Goal: Information Seeking & Learning: Learn about a topic

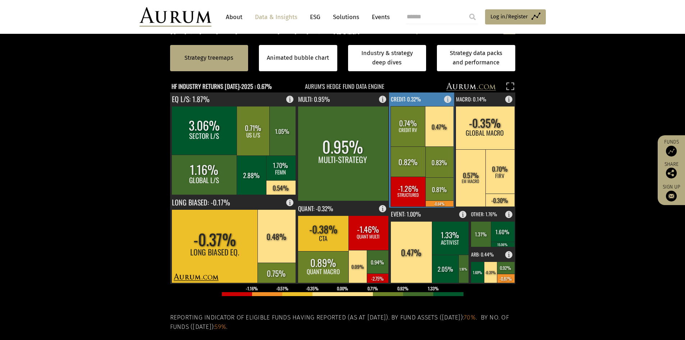
scroll to position [216, 0]
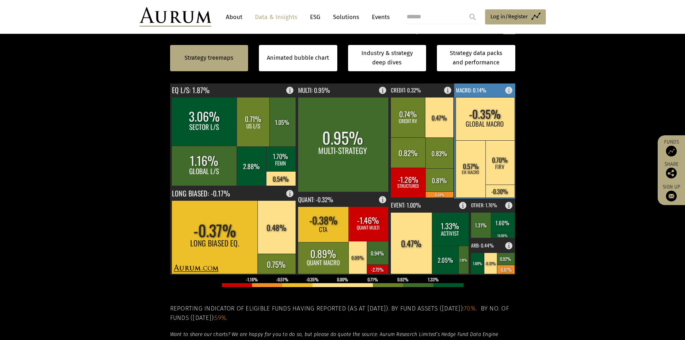
click at [472, 91] on text "MACRO: 0.14%" at bounding box center [471, 90] width 30 height 8
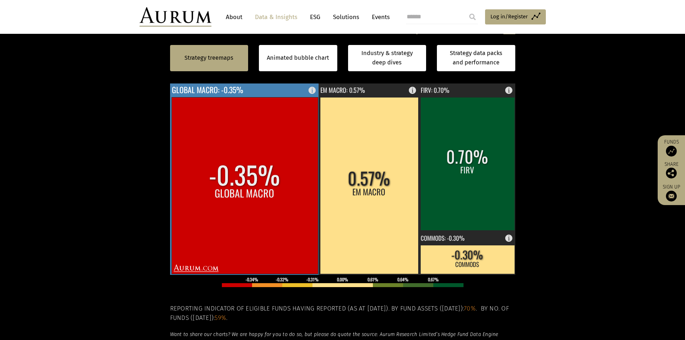
click at [312, 91] on rect at bounding box center [314, 88] width 9 height 10
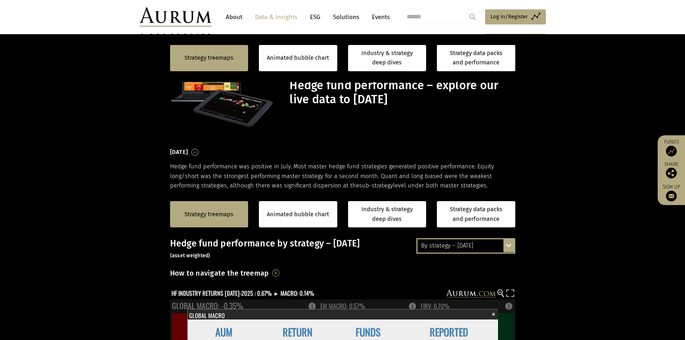
scroll to position [216, 0]
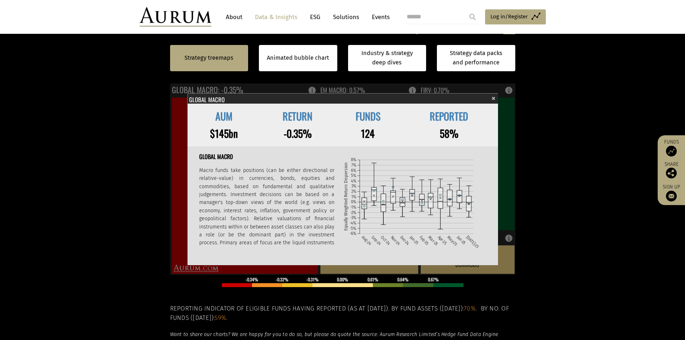
scroll to position [216, 0]
click at [383, 26] on nav "About Data & Insights ESG Solutions Events" at bounding box center [305, 16] width 189 height 19
